Goal: Task Accomplishment & Management: Manage account settings

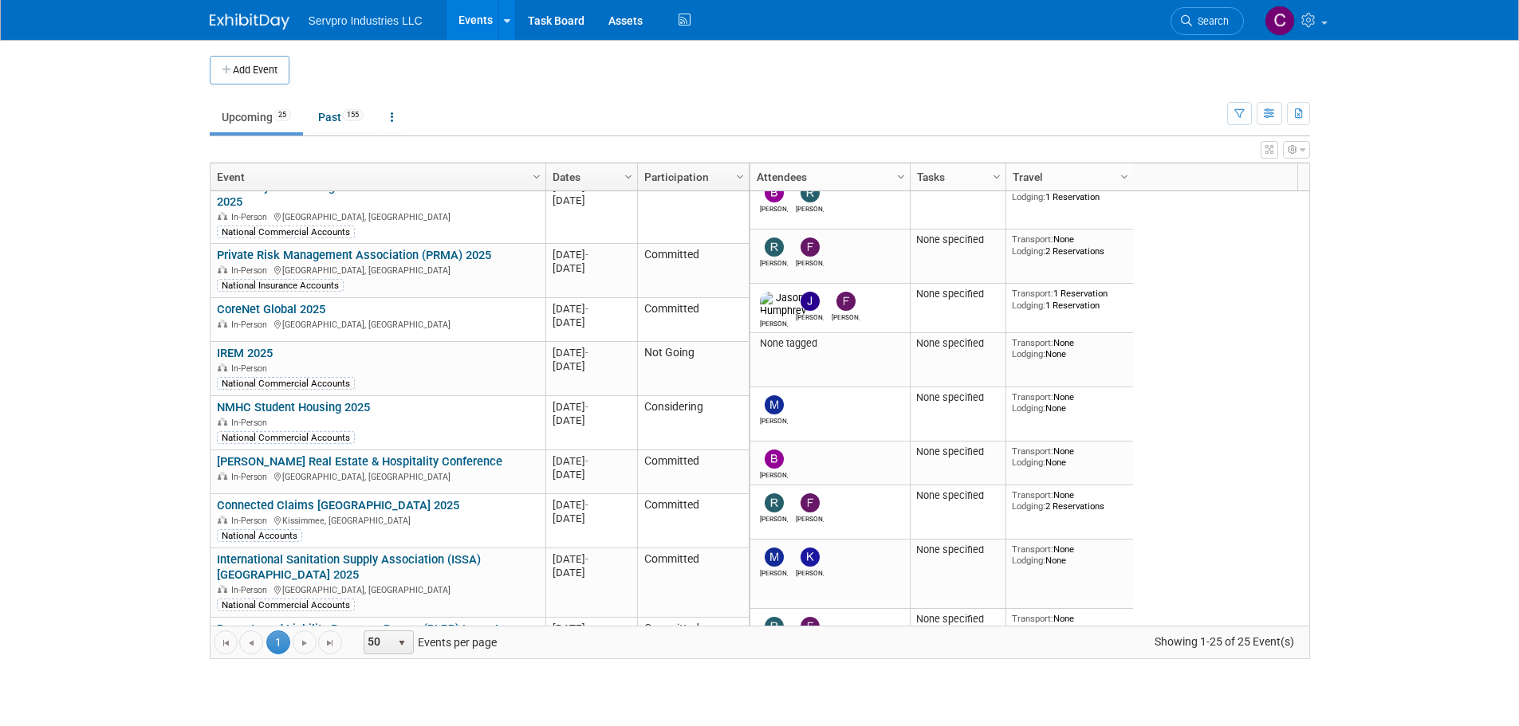
scroll to position [314, 0]
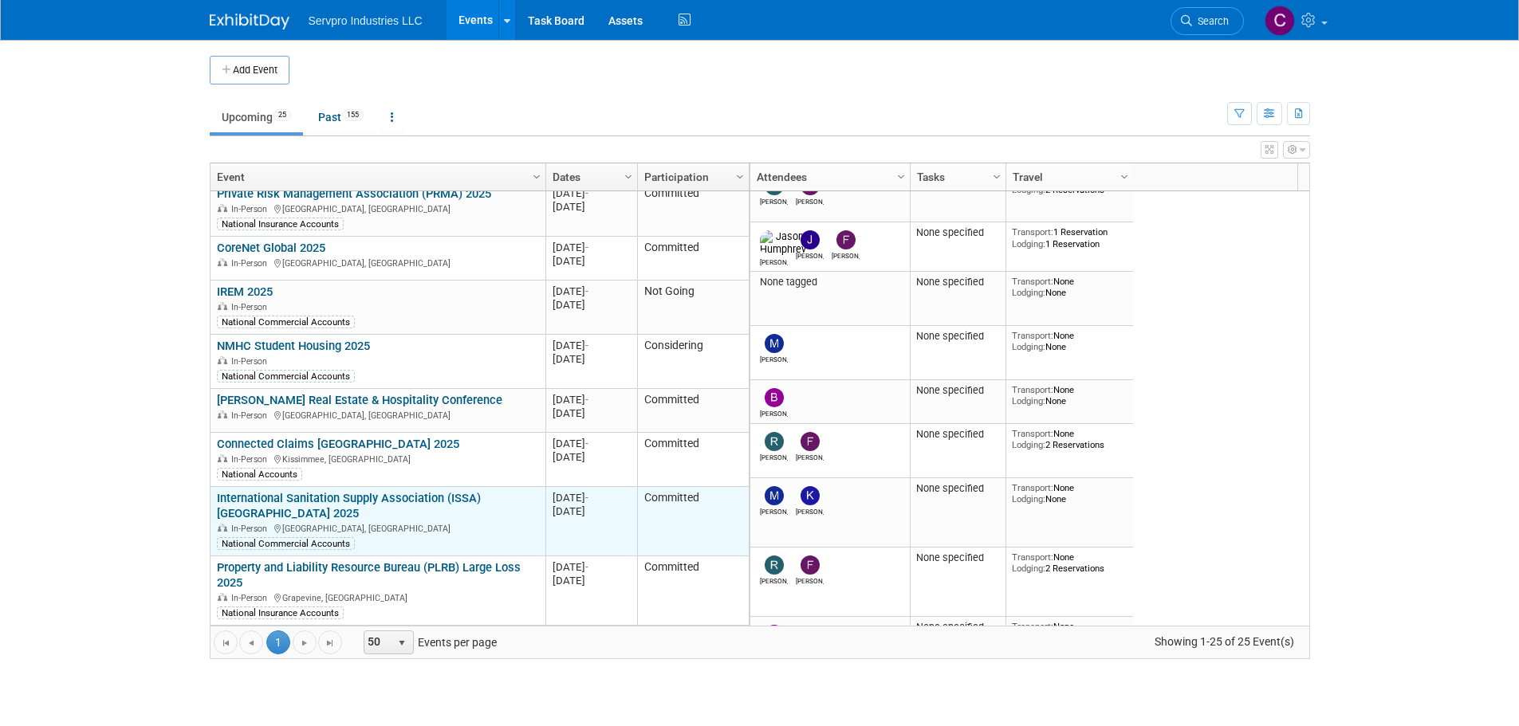
click at [397, 491] on link "International Sanitation Supply Association (ISSA) [GEOGRAPHIC_DATA] 2025" at bounding box center [349, 506] width 264 height 30
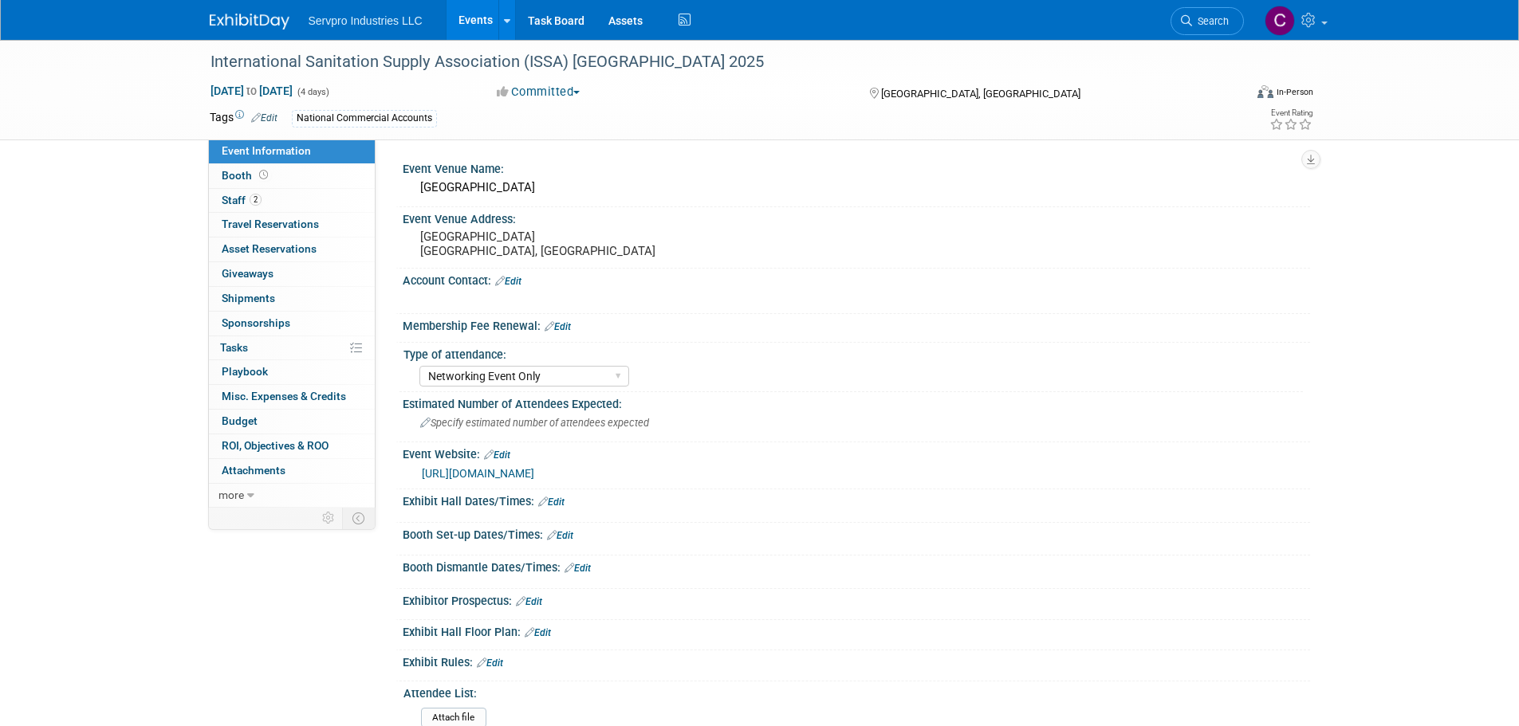
select select "Networking Event Only"
click at [544, 96] on button "Committed" at bounding box center [538, 92] width 95 height 17
click at [534, 169] on link "Not Going" at bounding box center [555, 162] width 126 height 22
click at [474, 12] on link "Events" at bounding box center [476, 20] width 58 height 40
